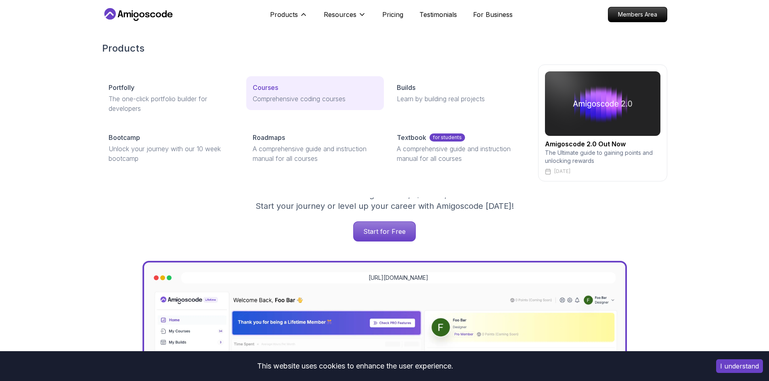
click at [268, 98] on p "Comprehensive coding courses" at bounding box center [315, 99] width 125 height 10
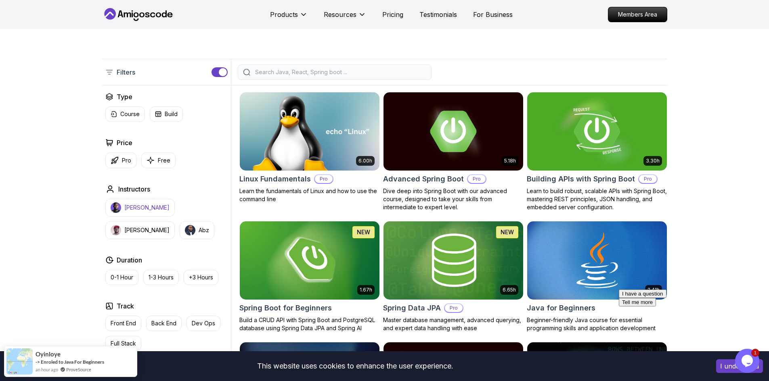
click at [139, 207] on p "[PERSON_NAME]" at bounding box center [146, 208] width 45 height 8
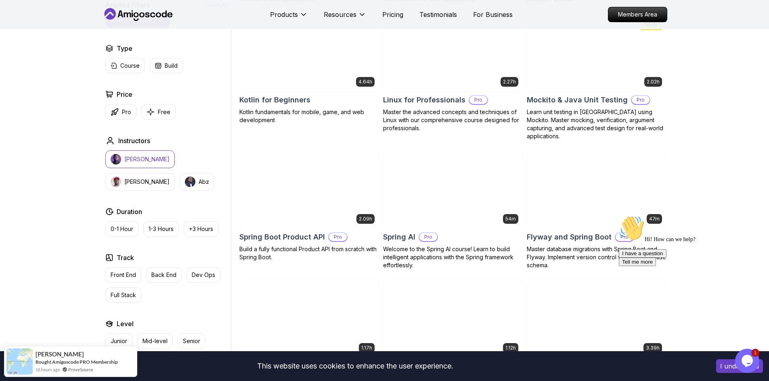
scroll to position [1654, 0]
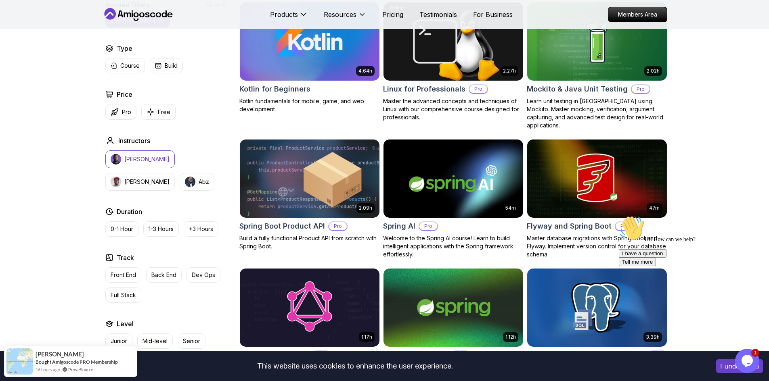
click at [307, 175] on img at bounding box center [309, 179] width 146 height 82
